Goal: Information Seeking & Learning: Understand process/instructions

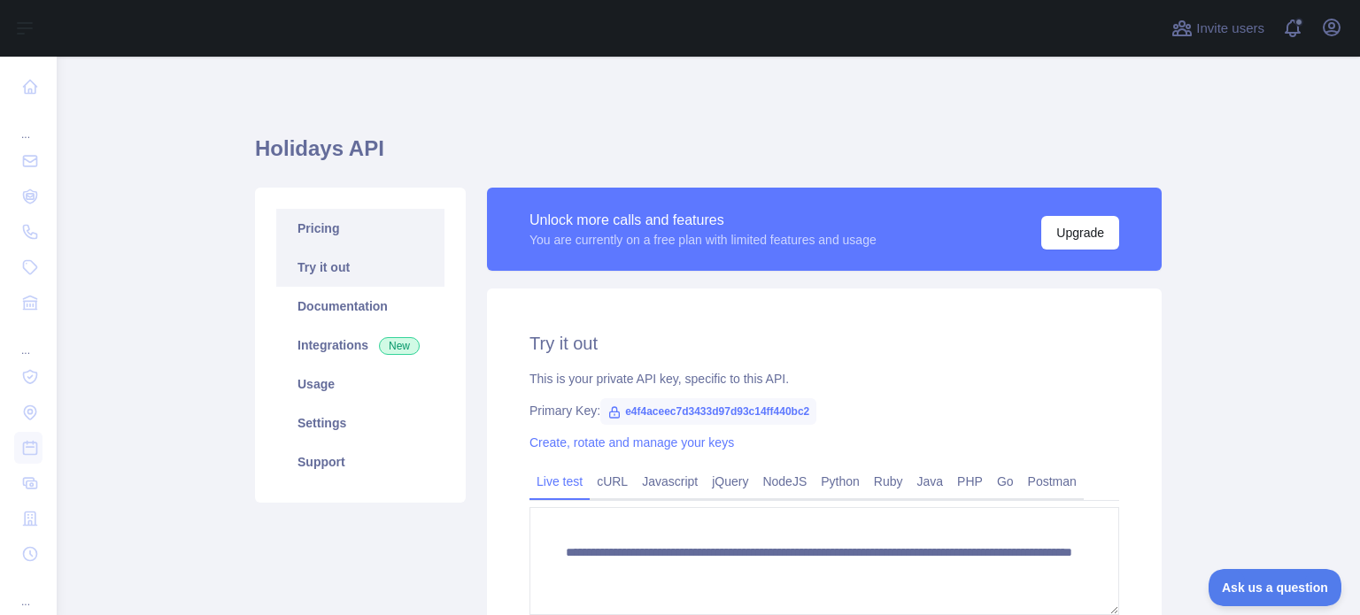
click at [340, 237] on link "Pricing" at bounding box center [360, 228] width 168 height 39
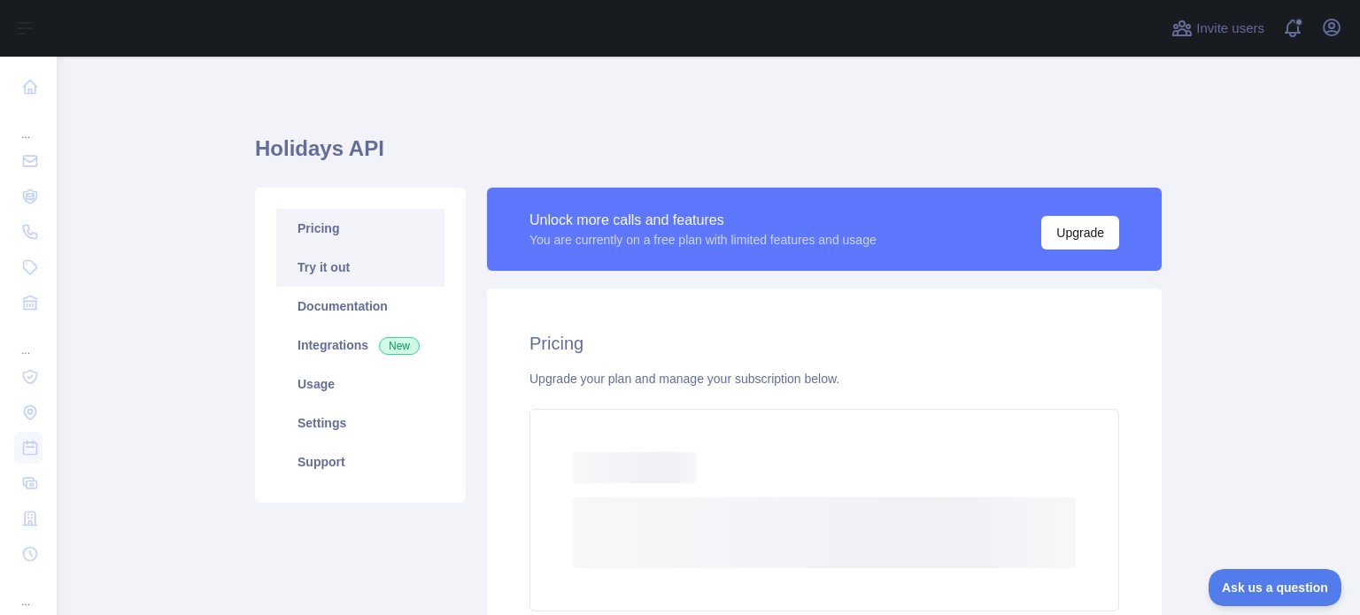
click at [325, 259] on link "Try it out" at bounding box center [360, 267] width 168 height 39
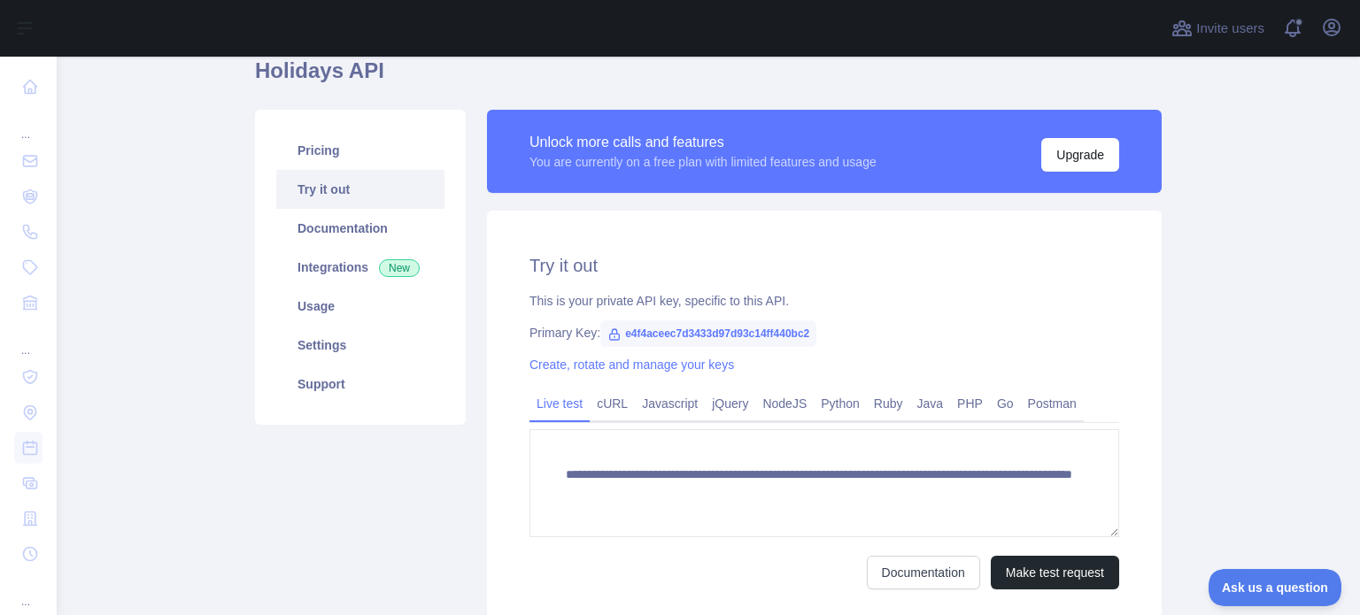
scroll to position [224, 0]
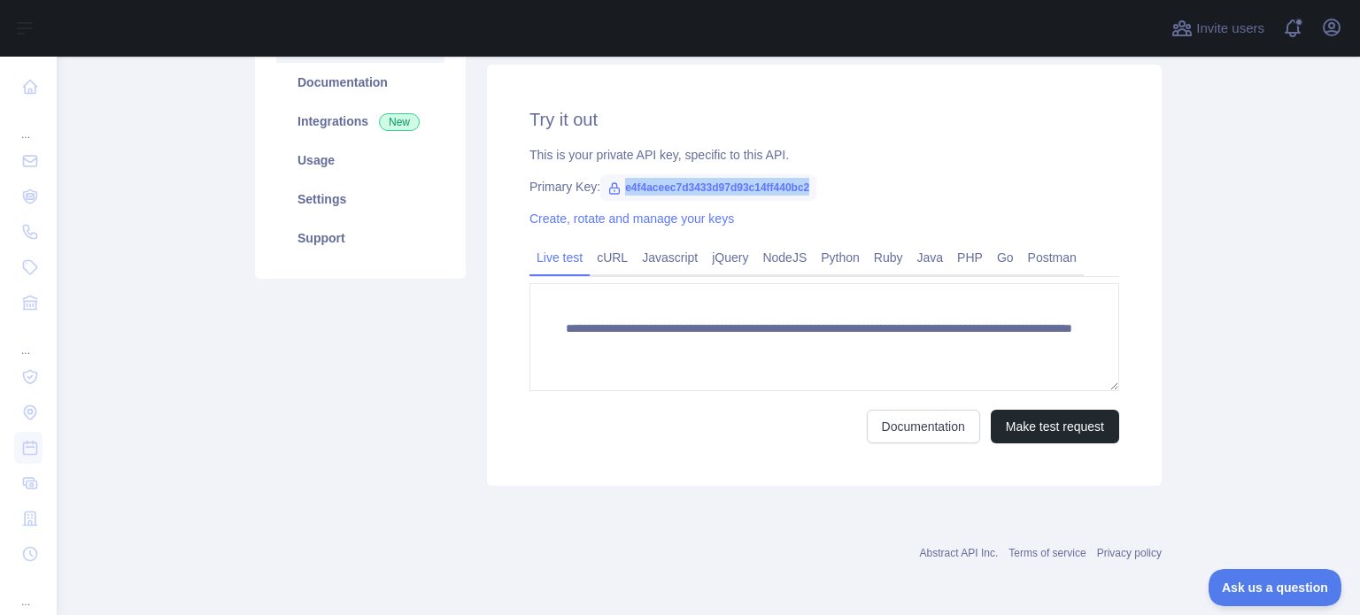
drag, startPoint x: 814, startPoint y: 184, endPoint x: 606, endPoint y: 189, distance: 208.1
click at [606, 189] on div "Primary Key: e4f4aceec7d3433d97d93c14ff440bc2" at bounding box center [824, 187] width 590 height 18
copy span "e4f4aceec7d3433d97d93c14ff440bc2"
drag, startPoint x: 361, startPoint y: 456, endPoint x: 421, endPoint y: 376, distance: 99.9
click at [361, 456] on div "Pricing Try it out Documentation Integrations New Usage Settings Support" at bounding box center [360, 225] width 232 height 522
